Goal: Contribute content: Contribute content

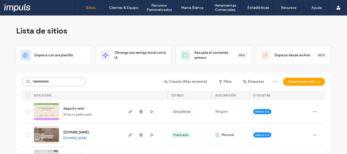
click at [37, 82] on input at bounding box center [54, 81] width 64 height 9
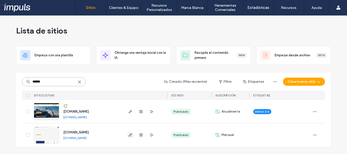
type input "******"
click at [133, 134] on span "button" at bounding box center [130, 135] width 6 height 6
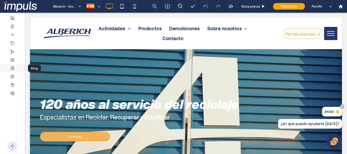
click at [14, 69] on icon at bounding box center [12, 68] width 4 height 4
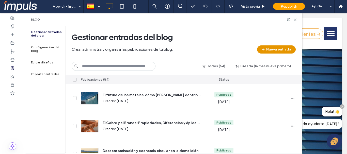
click at [265, 48] on icon "button" at bounding box center [263, 50] width 4 height 4
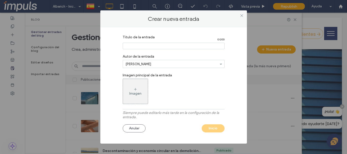
click at [130, 50] on section "Título de la entrada 0 / 200" at bounding box center [174, 42] width 102 height 19
click at [137, 46] on input "Título de la entrada" at bounding box center [174, 46] width 102 height 7
paste input "**********"
type input "**********"
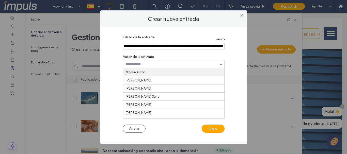
scroll to position [0, 0]
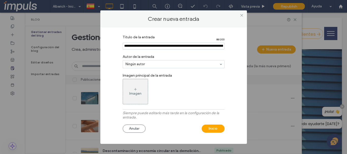
click at [138, 88] on div "Imagen" at bounding box center [135, 92] width 25 height 24
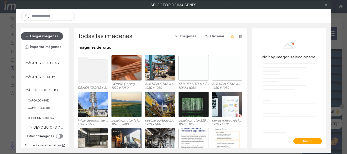
click at [48, 36] on button "Cargar imágenes" at bounding box center [42, 36] width 42 height 8
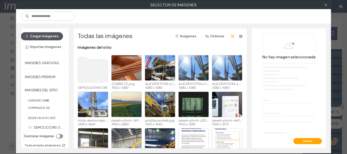
click at [43, 36] on button "Cargar imágenes" at bounding box center [42, 36] width 42 height 8
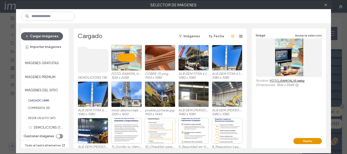
click at [305, 143] on button "Hecho" at bounding box center [308, 141] width 28 height 6
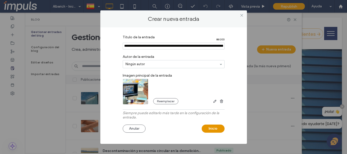
click at [211, 129] on button "Inicio" at bounding box center [213, 129] width 23 height 8
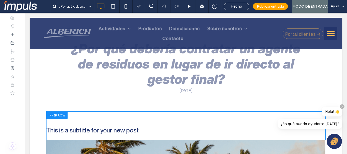
scroll to position [114, 0]
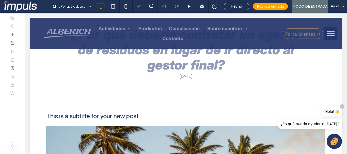
click at [341, 107] on icon at bounding box center [343, 107] width 4 height 4
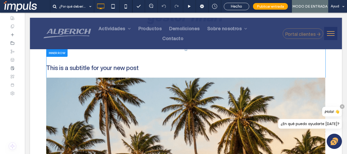
scroll to position [182, 0]
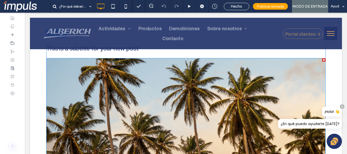
click at [152, 101] on img at bounding box center [186, 107] width 280 height 99
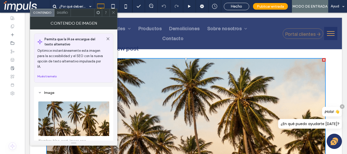
click at [112, 14] on span at bounding box center [114, 13] width 4 height 8
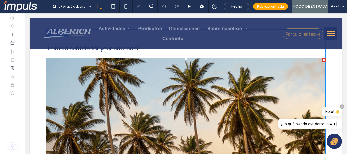
click at [323, 61] on div at bounding box center [324, 60] width 4 height 4
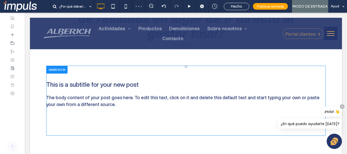
scroll to position [144, 0]
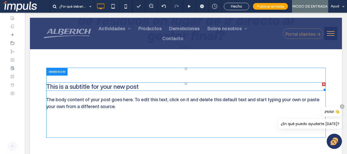
click at [322, 84] on div at bounding box center [324, 85] width 4 height 4
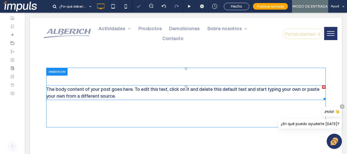
click at [322, 86] on div at bounding box center [324, 87] width 4 height 4
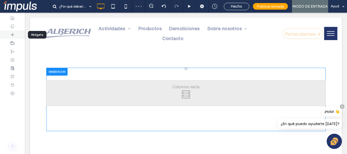
click at [5, 32] on div at bounding box center [12, 35] width 25 height 8
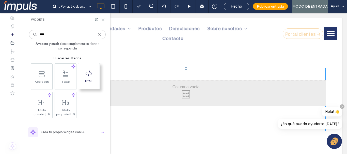
type input "****"
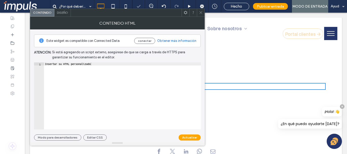
type textarea "**********"
click at [89, 63] on div "Insertar su HTML personalizado" at bounding box center [122, 99] width 157 height 73
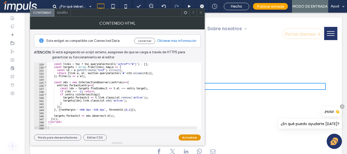
click at [191, 139] on button "Actualizar" at bounding box center [190, 138] width 22 height 6
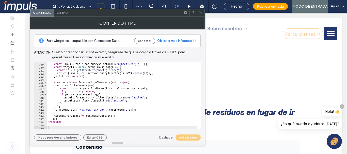
click at [198, 12] on div at bounding box center [201, 13] width 8 height 8
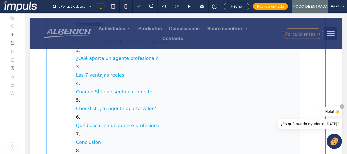
scroll to position [920, 0]
click at [180, 90] on link "Cuándo SÍ tiene sentido ir directo" at bounding box center [186, 92] width 220 height 9
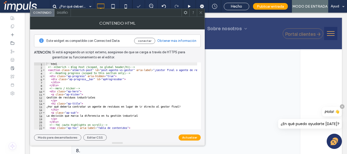
click at [65, 74] on div "```html <!-- Alberich — Blog Post (Scoped, no global header/h1) --> < section c…" at bounding box center [241, 99] width 391 height 73
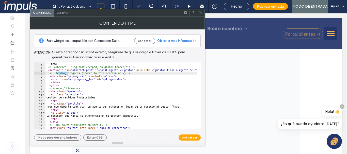
click at [65, 74] on div "```html <!-- Alberich — Blog Post (Scoped, no global header/h1) --> < section c…" at bounding box center [241, 97] width 391 height 69
type textarea "********* ****"
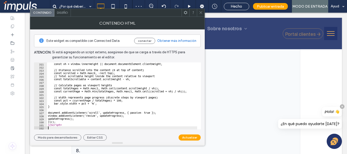
scroll to position [946, 0]
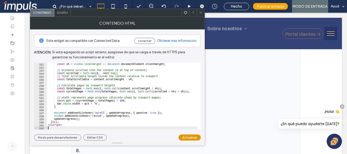
click at [198, 137] on button "Actualizar" at bounding box center [190, 138] width 22 height 6
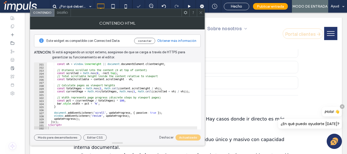
click at [200, 12] on icon at bounding box center [201, 13] width 4 height 4
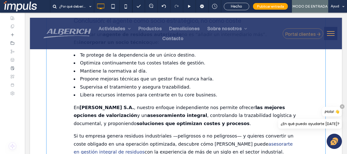
scroll to position [1485, 0]
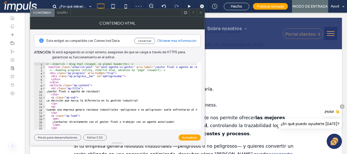
click at [202, 12] on use at bounding box center [201, 12] width 3 height 3
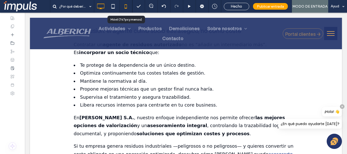
click at [120, 7] on div at bounding box center [126, 6] width 12 height 10
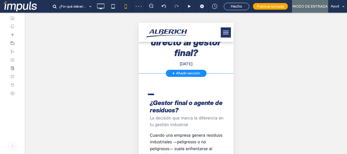
scroll to position [114, 0]
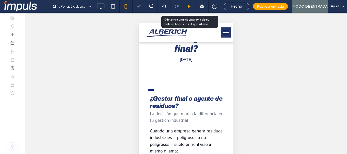
click at [194, 7] on div at bounding box center [189, 7] width 12 height 4
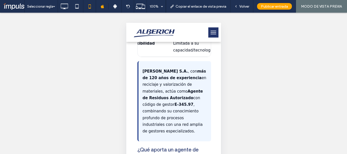
scroll to position [711, 0]
click at [66, 3] on icon at bounding box center [64, 6] width 10 height 10
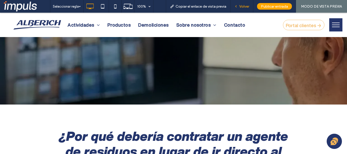
scroll to position [0, 0]
click at [247, 8] on span "Volver" at bounding box center [244, 6] width 10 height 4
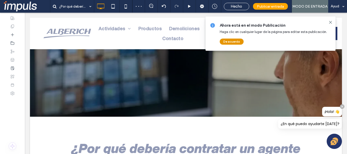
click at [237, 41] on button "De acuerdo" at bounding box center [232, 42] width 24 height 6
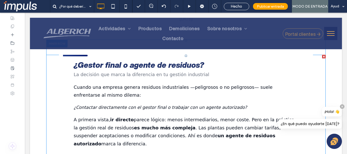
scroll to position [163, 0]
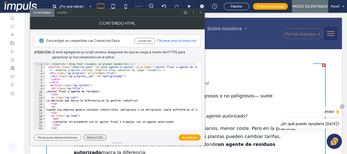
click at [95, 139] on button "Editar CSS" at bounding box center [94, 138] width 23 height 6
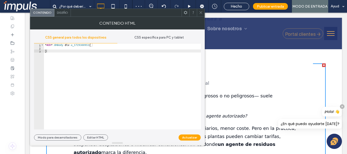
type textarea "*"
click at [86, 88] on div "* #dm * .dmBody div .u_1729300951 { }" at bounding box center [122, 89] width 157 height 92
paste textarea "Cursor at row 3"
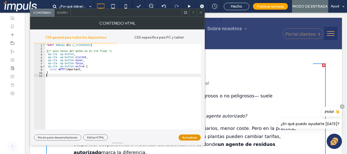
click at [192, 137] on button "Actualizar" at bounding box center [190, 138] width 22 height 6
click at [200, 11] on icon at bounding box center [201, 13] width 4 height 4
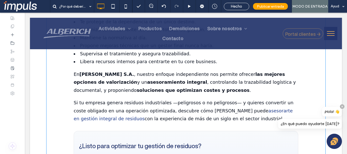
scroll to position [1535, 0]
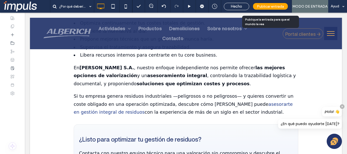
click at [271, 9] on div "Publicar entrada" at bounding box center [270, 6] width 35 height 7
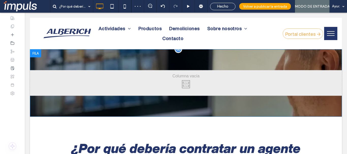
scroll to position [0, 0]
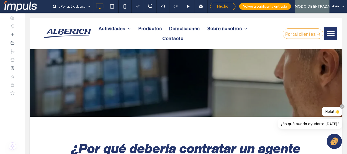
click at [232, 4] on div "Hecho" at bounding box center [222, 6] width 25 height 7
click at [227, 4] on span "Hecho" at bounding box center [222, 6] width 11 height 5
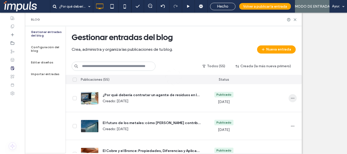
click at [294, 98] on icon "button" at bounding box center [293, 98] width 4 height 4
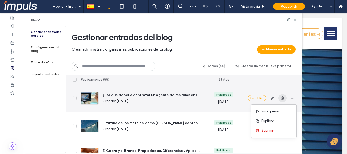
click at [281, 98] on use "button" at bounding box center [283, 99] width 4 height 4
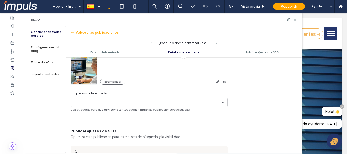
scroll to position [192, 0]
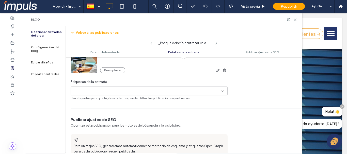
click at [116, 90] on div "+0 +0" at bounding box center [147, 91] width 149 height 8
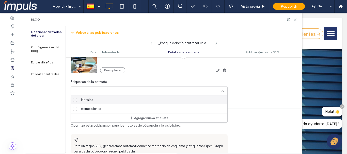
type input "*"
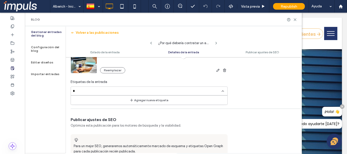
type input "*"
type input "********"
click at [138, 99] on button "Agregar nueva etiqueta" at bounding box center [150, 100] width 46 height 6
type input "**********"
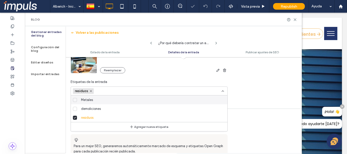
click at [237, 112] on div "**********" at bounding box center [184, 103] width 236 height 477
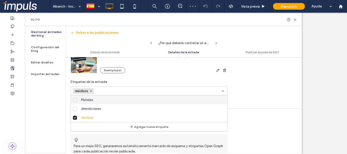
click at [224, 91] on icon at bounding box center [223, 91] width 4 height 4
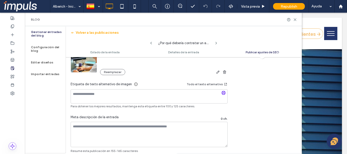
scroll to position [352, 0]
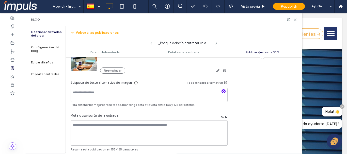
click at [225, 91] on icon "button" at bounding box center [224, 92] width 4 height 4
click at [177, 135] on textarea at bounding box center [149, 133] width 157 height 25
type textarea "**********"
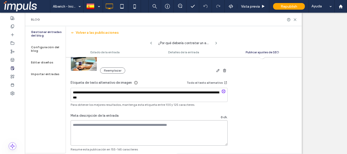
paste textarea "**********"
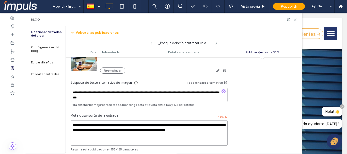
scroll to position [0, 0]
type textarea "**********"
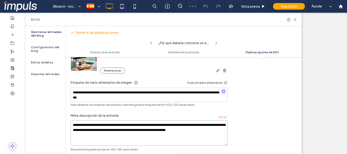
click at [220, 127] on textarea "**********" at bounding box center [149, 133] width 157 height 25
click at [187, 128] on textarea "**********" at bounding box center [149, 133] width 157 height 25
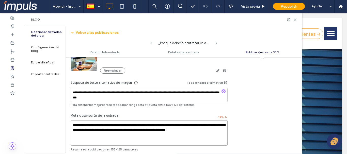
drag, startPoint x: 212, startPoint y: 133, endPoint x: 165, endPoint y: 119, distance: 48.6
click at [210, 132] on textarea "**********" at bounding box center [149, 133] width 157 height 25
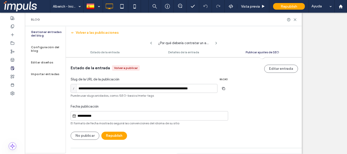
drag, startPoint x: 94, startPoint y: 130, endPoint x: 90, endPoint y: 130, distance: 3.3
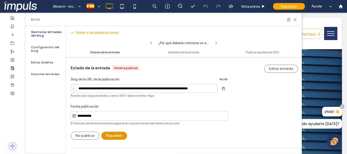
type textarea "**********"
click at [112, 135] on button "Republish" at bounding box center [114, 136] width 26 height 8
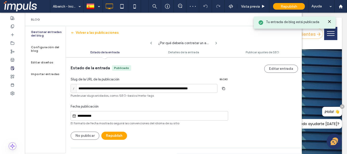
click at [284, 4] on span "Republish" at bounding box center [289, 6] width 17 height 4
